Goal: Task Accomplishment & Management: Use online tool/utility

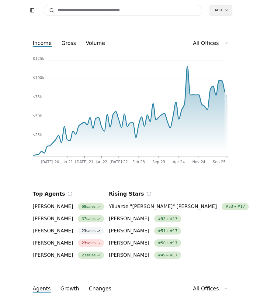
click at [71, 12] on input at bounding box center [123, 10] width 159 height 11
type input "*"
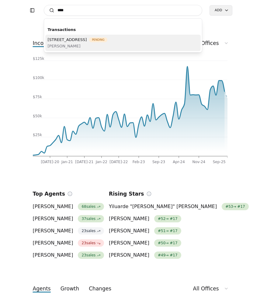
type input "****"
click at [74, 45] on span "[PERSON_NAME]" at bounding box center [78, 46] width 60 height 6
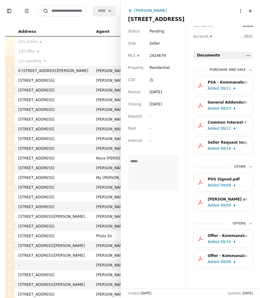
scroll to position [192, 0]
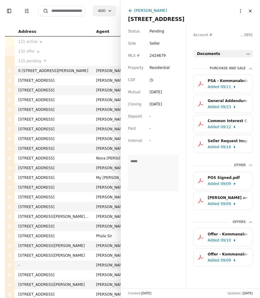
click at [249, 53] on html "Toggle Sidebar Transaction Filters Search Add Address Agent Close Side CD AA EM…" at bounding box center [130, 149] width 260 height 298
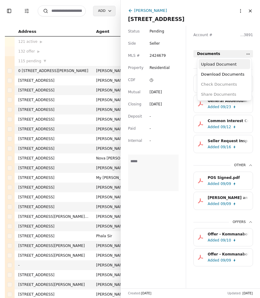
click at [236, 63] on div "Upload Document" at bounding box center [224, 64] width 52 height 10
click at [247, 55] on html "Toggle Sidebar Transaction Filters Search Add Address Agent Close Side CD AA EM…" at bounding box center [130, 149] width 260 height 298
click at [229, 64] on div "Upload Document" at bounding box center [224, 64] width 52 height 10
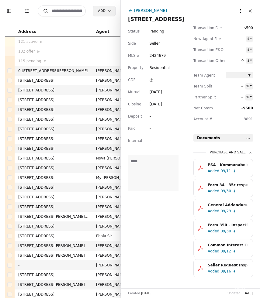
scroll to position [119, 0]
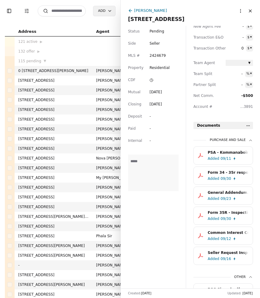
click at [249, 9] on button "Close" at bounding box center [250, 11] width 10 height 10
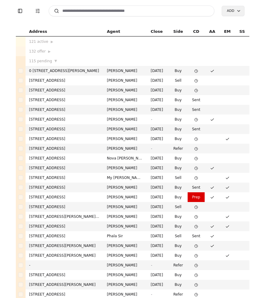
click at [84, 12] on input at bounding box center [132, 10] width 166 height 11
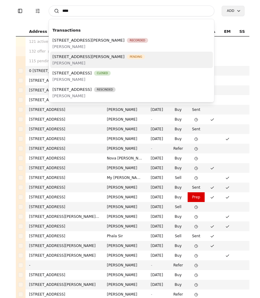
type input "****"
click at [83, 59] on span "[STREET_ADDRESS][PERSON_NAME]" at bounding box center [89, 56] width 72 height 6
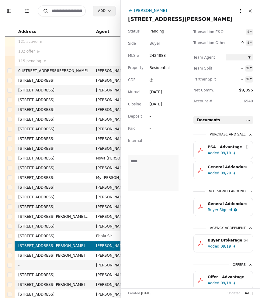
scroll to position [169, 0]
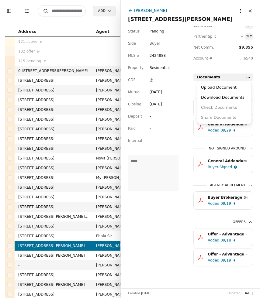
click at [246, 76] on html "Toggle Sidebar Transaction Filters Search Add Address Agent Close Side CD AA EM…" at bounding box center [130, 149] width 260 height 298
click at [239, 83] on div "Upload Document" at bounding box center [224, 87] width 52 height 10
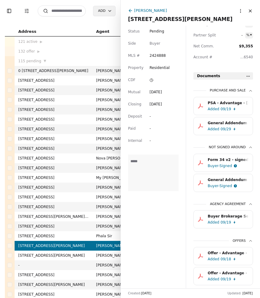
click at [251, 11] on button "Close" at bounding box center [250, 11] width 10 height 10
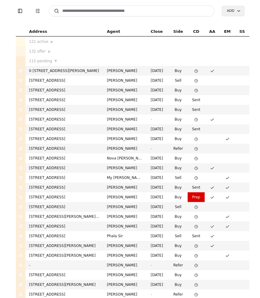
click at [128, 12] on input at bounding box center [132, 10] width 166 height 11
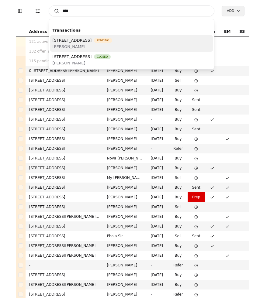
type input "****"
click at [102, 45] on span "[PERSON_NAME]" at bounding box center [83, 46] width 60 height 6
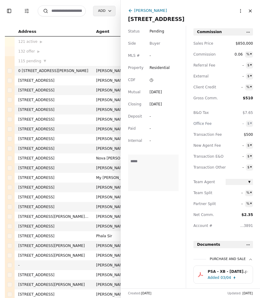
scroll to position [18, 0]
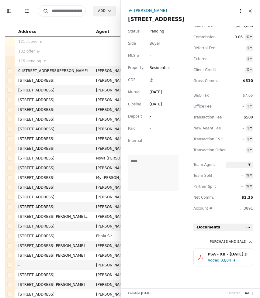
click at [211, 251] on div "PSA - XB - [DATE].pdf" at bounding box center [228, 254] width 41 height 6
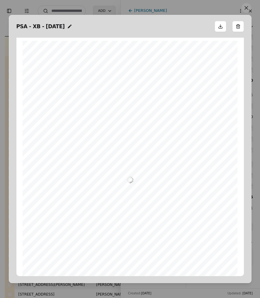
scroll to position [3, 0]
click at [245, 10] on button at bounding box center [246, 8] width 10 height 10
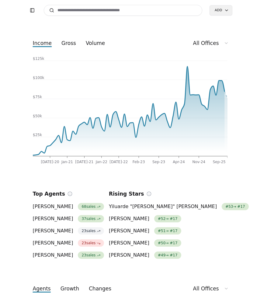
click at [67, 10] on input at bounding box center [123, 10] width 159 height 11
click at [67, 10] on input "*****" at bounding box center [123, 10] width 159 height 11
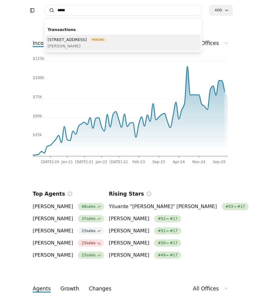
type input "*****"
click at [67, 43] on span "[PERSON_NAME]" at bounding box center [78, 46] width 60 height 6
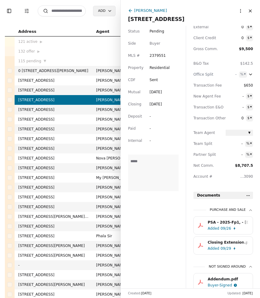
scroll to position [21, 0]
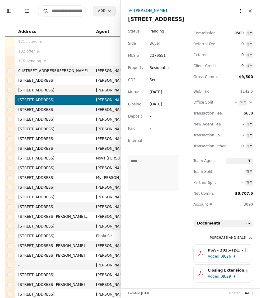
click at [248, 224] on html "Toggle Sidebar Transaction Filters Search Add Address Agent Close Side CD AA EM…" at bounding box center [130, 149] width 260 height 298
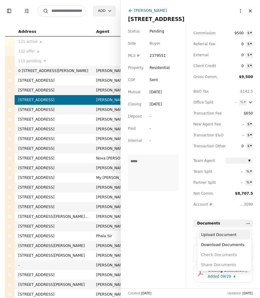
click at [232, 234] on div "Upload Document" at bounding box center [224, 235] width 52 height 10
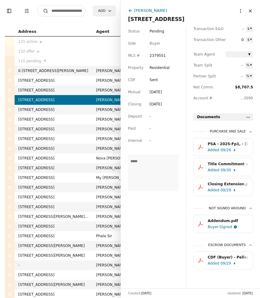
scroll to position [132, 0]
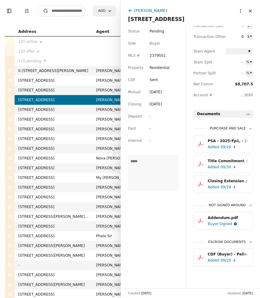
click at [63, 11] on input at bounding box center [62, 10] width 48 height 11
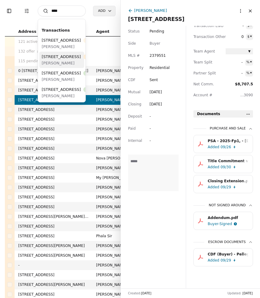
type input "****"
click at [60, 60] on span "[STREET_ADDRESS]" at bounding box center [61, 56] width 39 height 6
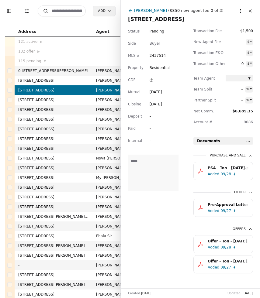
scroll to position [112, 0]
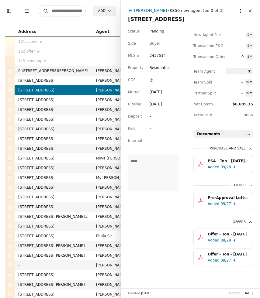
click at [67, 12] on input at bounding box center [62, 10] width 48 height 11
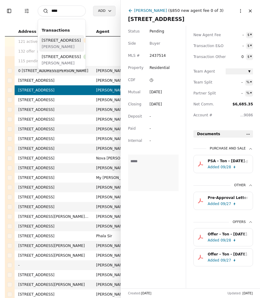
type input "****"
click at [61, 43] on div "1536 NE 95th St, Seattle, WA 98115 Pending" at bounding box center [72, 40] width 60 height 6
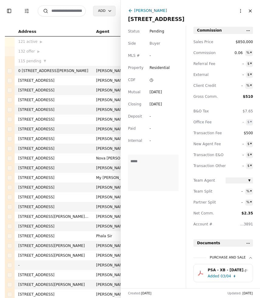
scroll to position [18, 0]
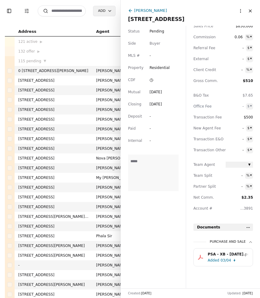
click at [159, 30] on span "Pending" at bounding box center [157, 31] width 15 height 6
click at [159, 30] on html "Toggle Sidebar Transaction Filters Search Add Address Agent Close Side CD AA EM…" at bounding box center [130, 149] width 260 height 298
click at [159, 30] on span "Pending" at bounding box center [157, 31] width 15 height 6
click at [71, 12] on input at bounding box center [62, 10] width 48 height 11
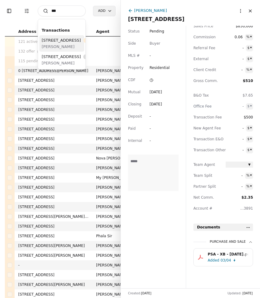
type input "***"
click at [61, 43] on div "848 NE 57th Street, Seattle, WA 98105 Pending" at bounding box center [72, 40] width 60 height 6
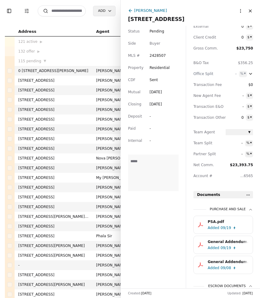
scroll to position [200, 0]
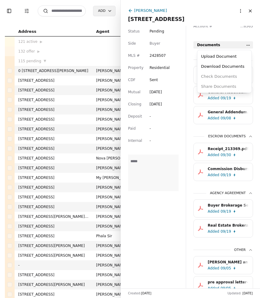
click at [249, 45] on html "Toggle Sidebar Transaction Filters Search Add Address Agent Close Side CD AA EM…" at bounding box center [130, 149] width 260 height 298
click at [240, 55] on div "Upload Document" at bounding box center [224, 56] width 52 height 10
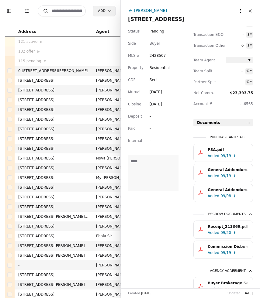
scroll to position [179, 0]
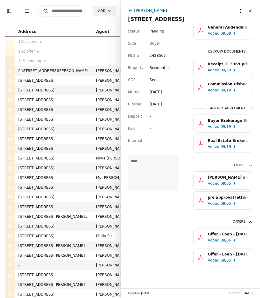
scroll to position [286, 0]
click at [227, 62] on div "Receipt_213369.pdf" at bounding box center [228, 64] width 41 height 6
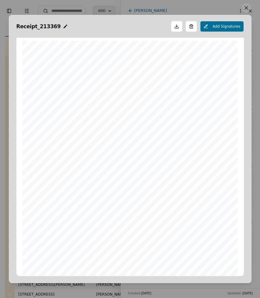
scroll to position [3, 0]
click at [39, 27] on span "Receipt_213369" at bounding box center [38, 26] width 44 height 9
type input "*"
type input "**********"
click at [246, 9] on button at bounding box center [246, 8] width 10 height 10
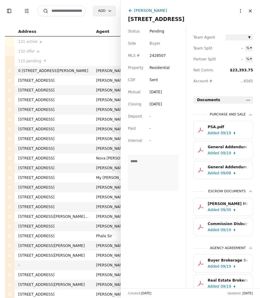
scroll to position [150, 0]
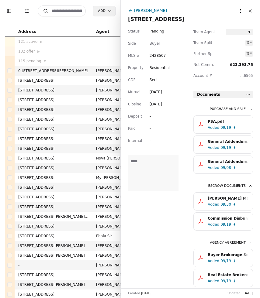
click at [224, 221] on div "Commission Disbursement Form - [STREET_ADDRESS]pdf" at bounding box center [228, 218] width 41 height 6
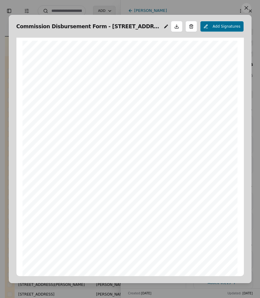
scroll to position [3, 0]
click at [247, 5] on button at bounding box center [246, 8] width 10 height 10
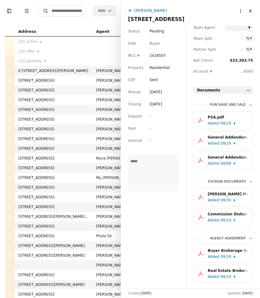
scroll to position [158, 0]
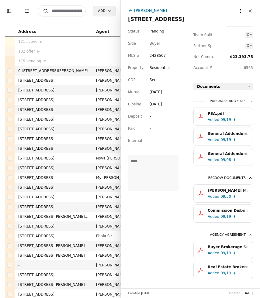
click at [220, 269] on div "Real Estate Brokerage in [US_STATE] Pamphlet - [STREET_ADDRESS]pdf" at bounding box center [228, 267] width 41 height 6
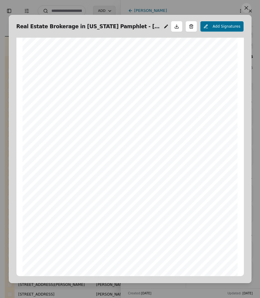
scroll to position [28, 0]
click at [246, 12] on button at bounding box center [246, 8] width 10 height 10
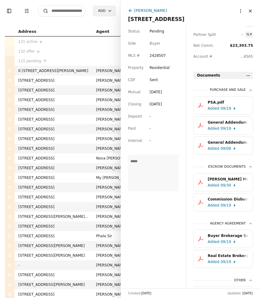
scroll to position [173, 0]
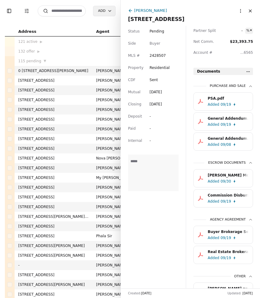
click at [228, 236] on div "09/19" at bounding box center [225, 238] width 11 height 6
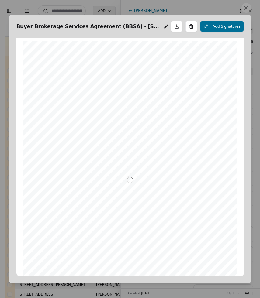
scroll to position [3, 0]
click at [246, 9] on button at bounding box center [246, 8] width 10 height 10
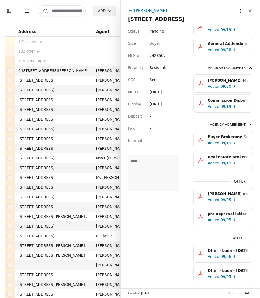
scroll to position [286, 0]
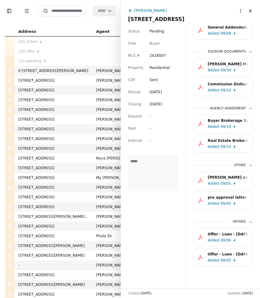
click at [230, 144] on div "Added 09/19" at bounding box center [229, 147] width 43 height 6
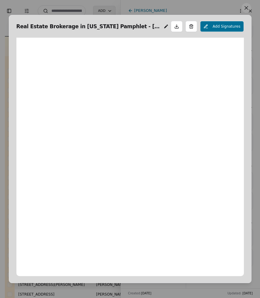
scroll to position [3, 0]
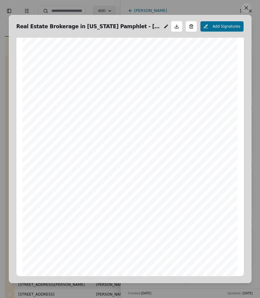
click at [246, 9] on button at bounding box center [246, 8] width 10 height 10
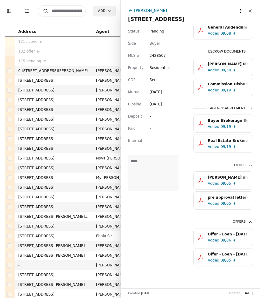
click at [66, 9] on input at bounding box center [62, 10] width 48 height 11
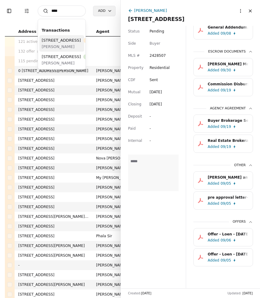
type input "****"
click at [60, 43] on span "[STREET_ADDRESS]" at bounding box center [61, 40] width 39 height 6
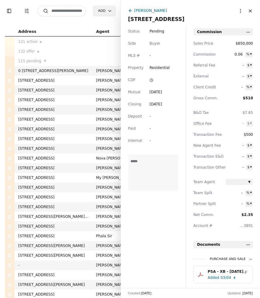
click at [160, 32] on span "Pending" at bounding box center [157, 31] width 15 height 6
